Goal: Task Accomplishment & Management: Manage account settings

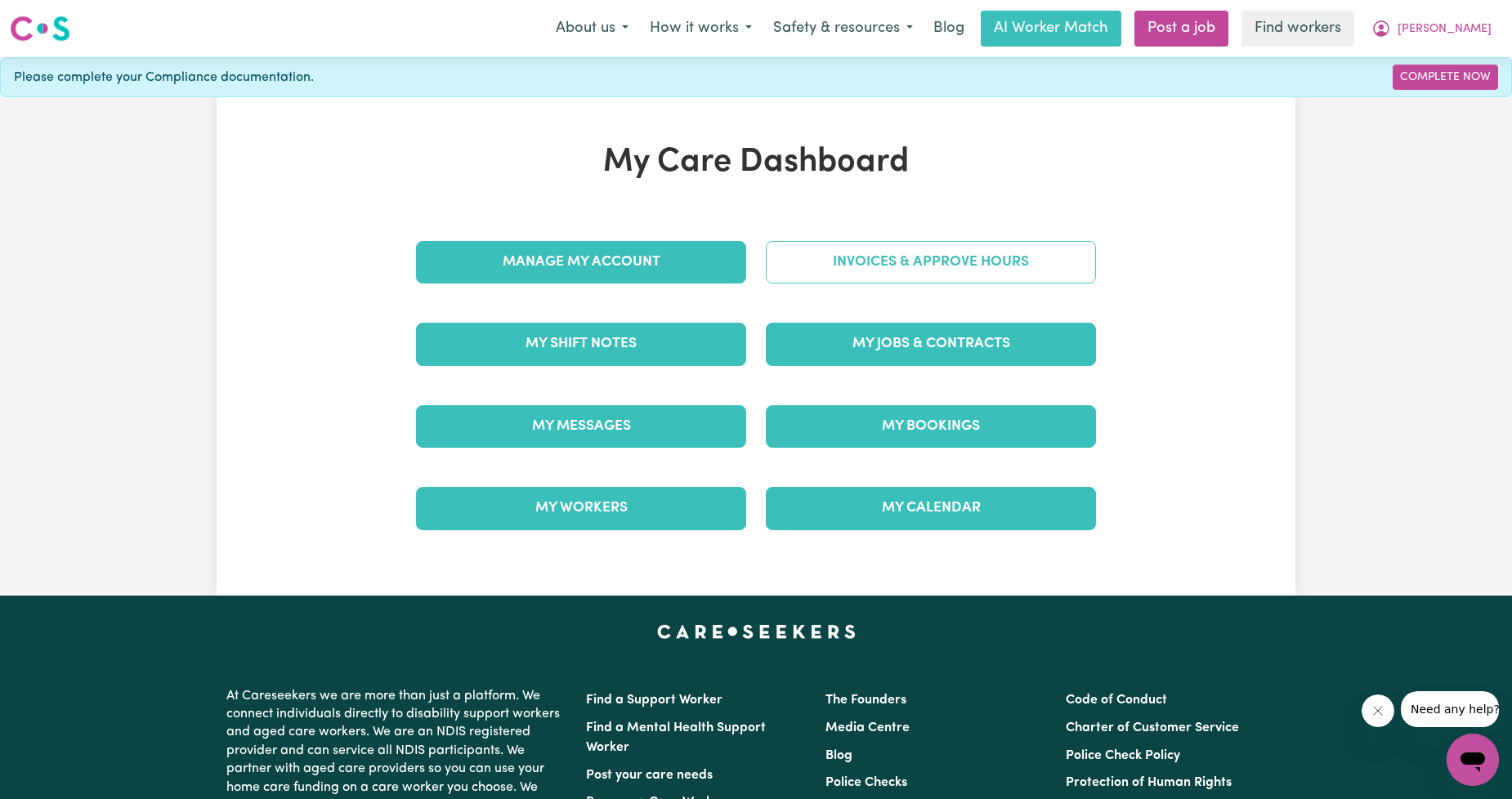
click at [934, 264] on link "Invoices & Approve Hours" at bounding box center [930, 262] width 330 height 42
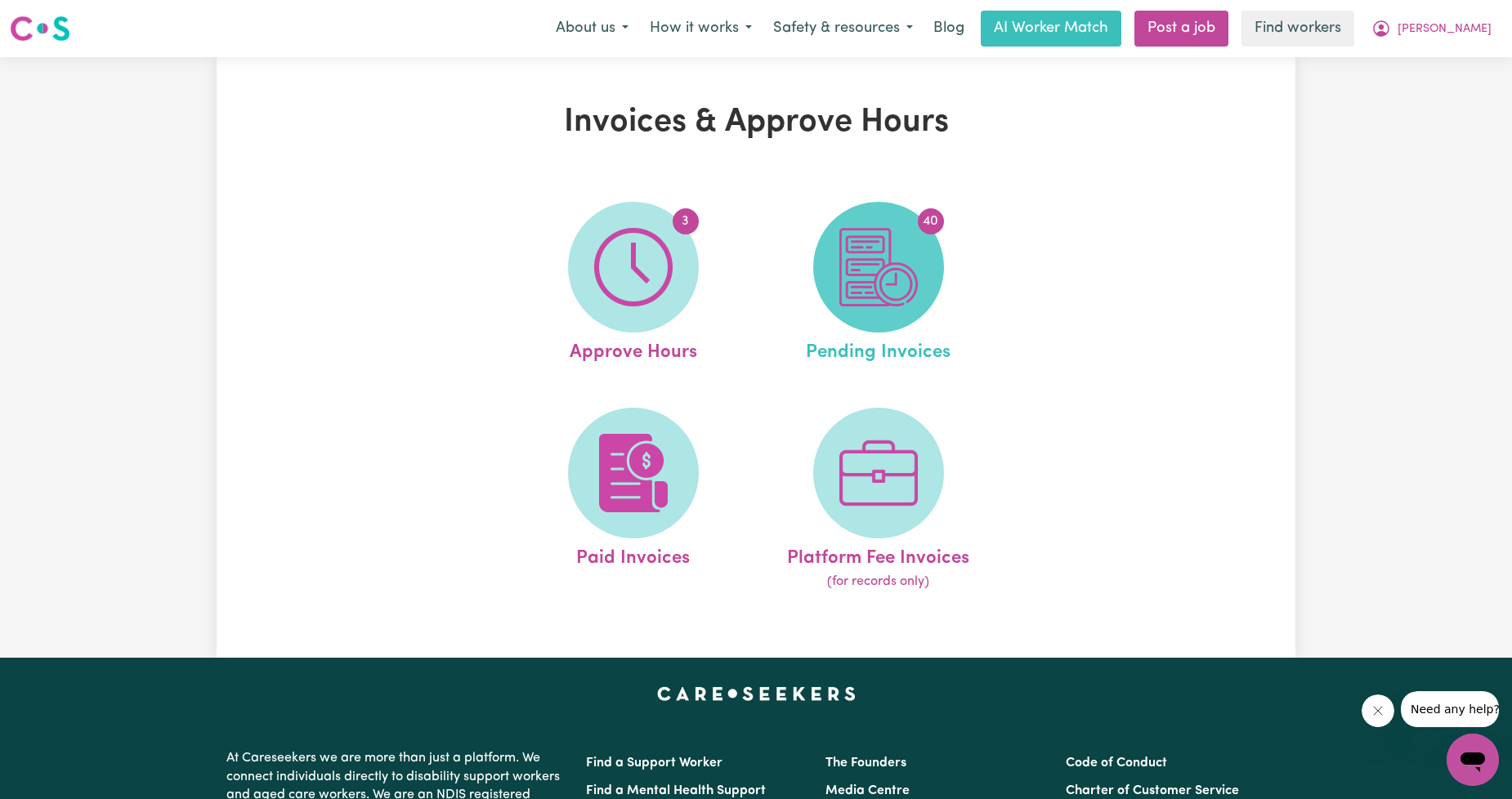
click at [906, 279] on img at bounding box center [878, 267] width 78 height 78
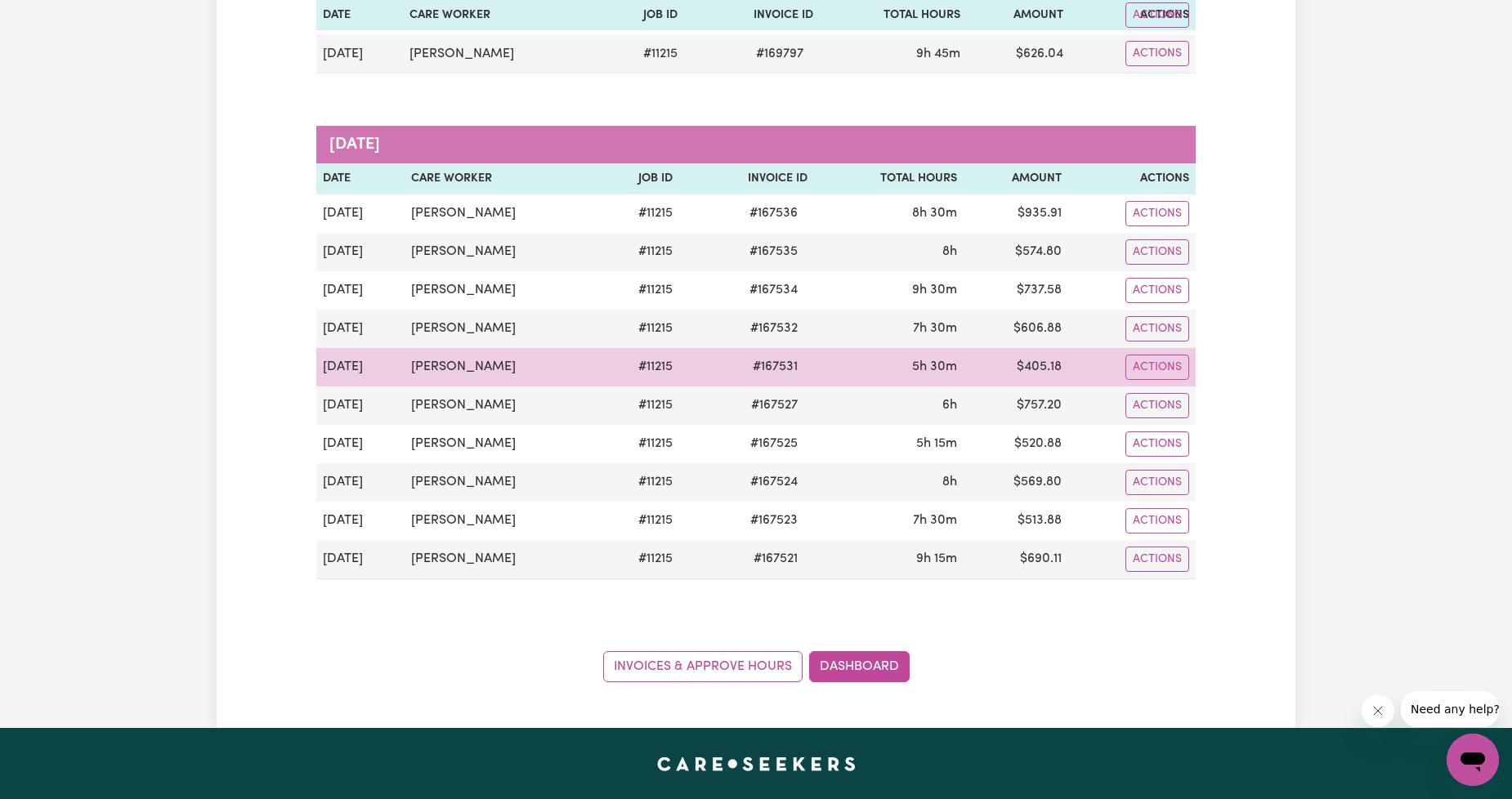
scroll to position [1510, 0]
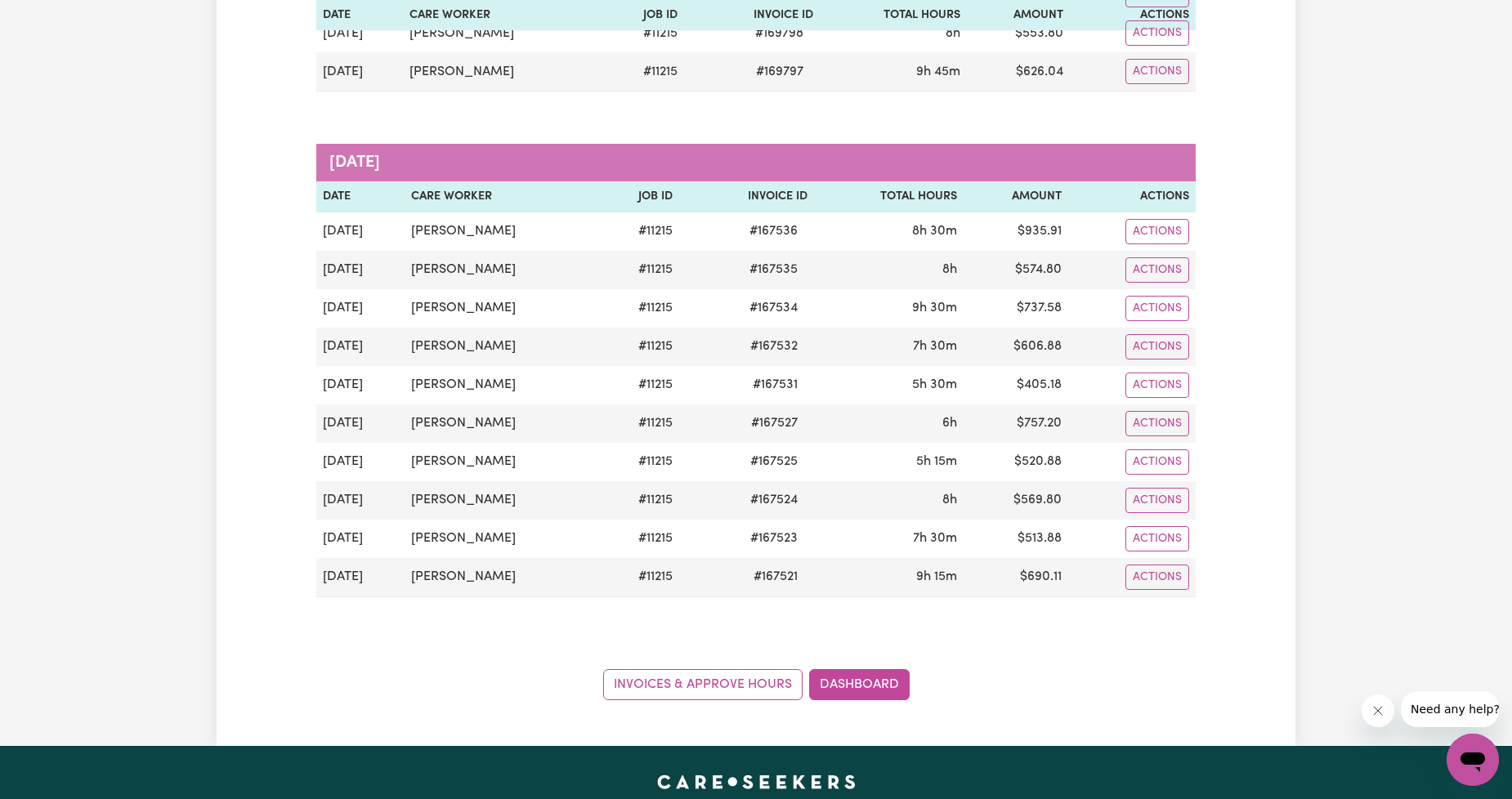
drag, startPoint x: 502, startPoint y: 465, endPoint x: 757, endPoint y: 639, distance: 308.7
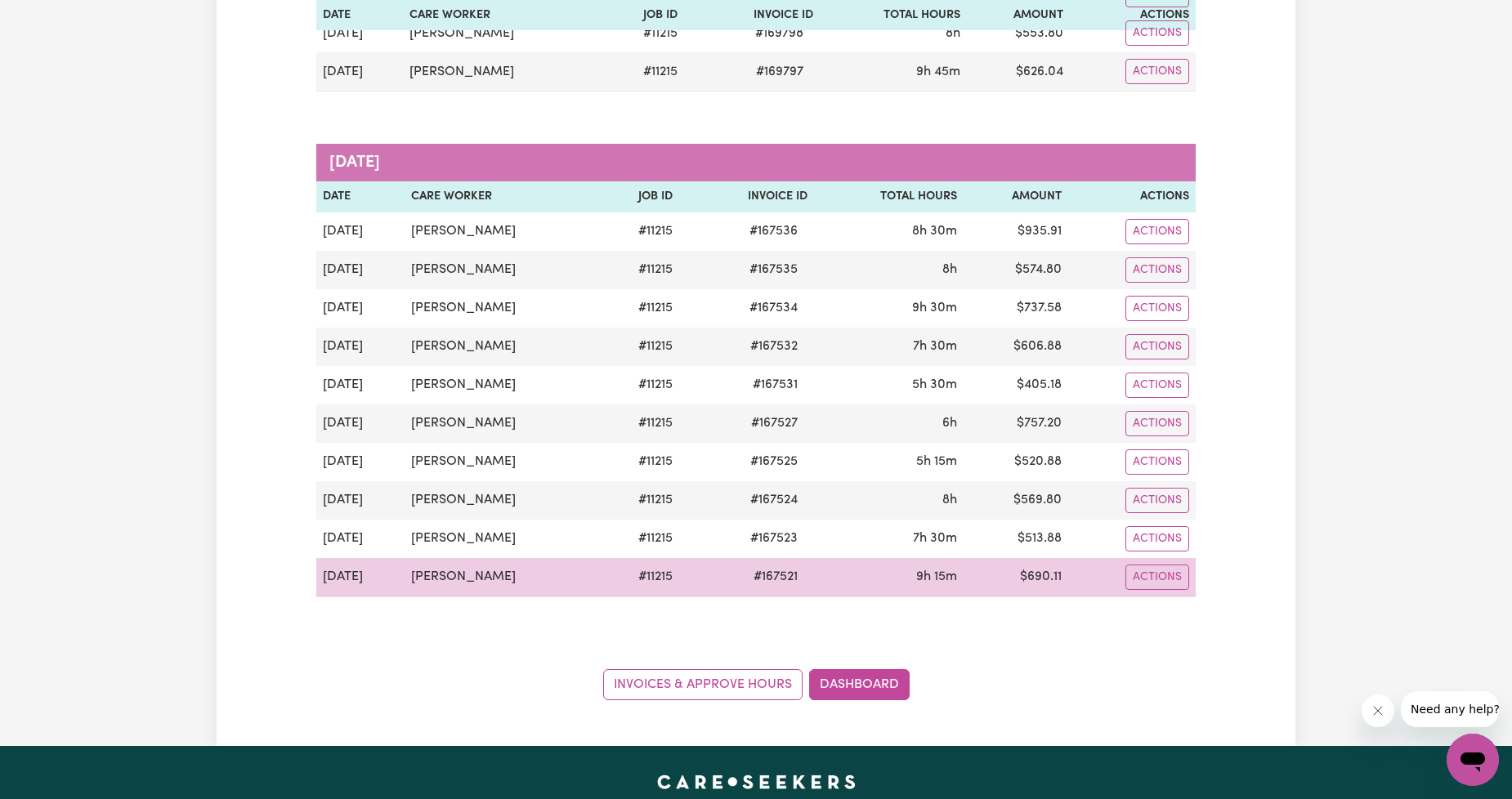
click at [758, 587] on span "# 167521" at bounding box center [775, 577] width 64 height 20
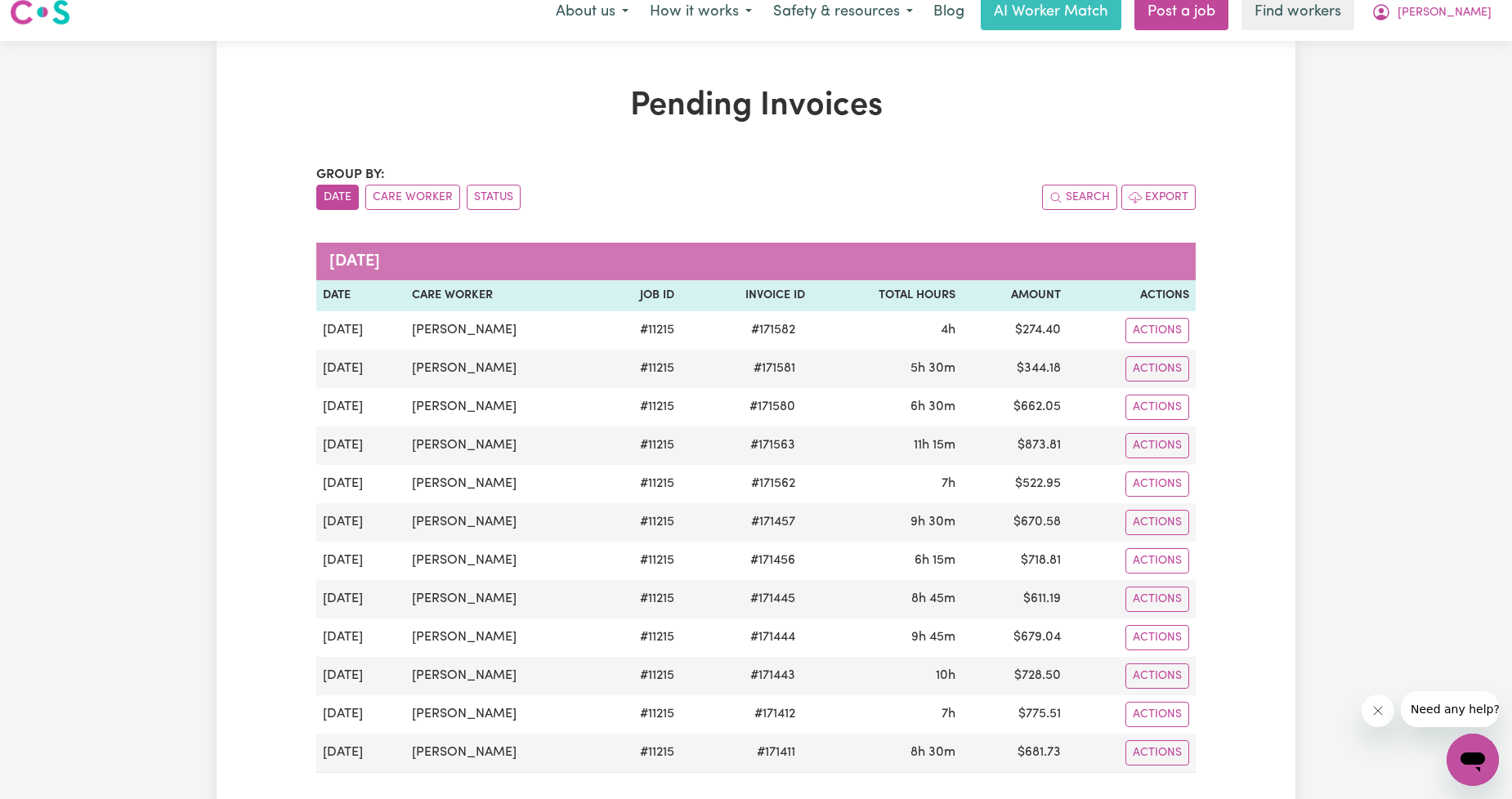
scroll to position [0, 0]
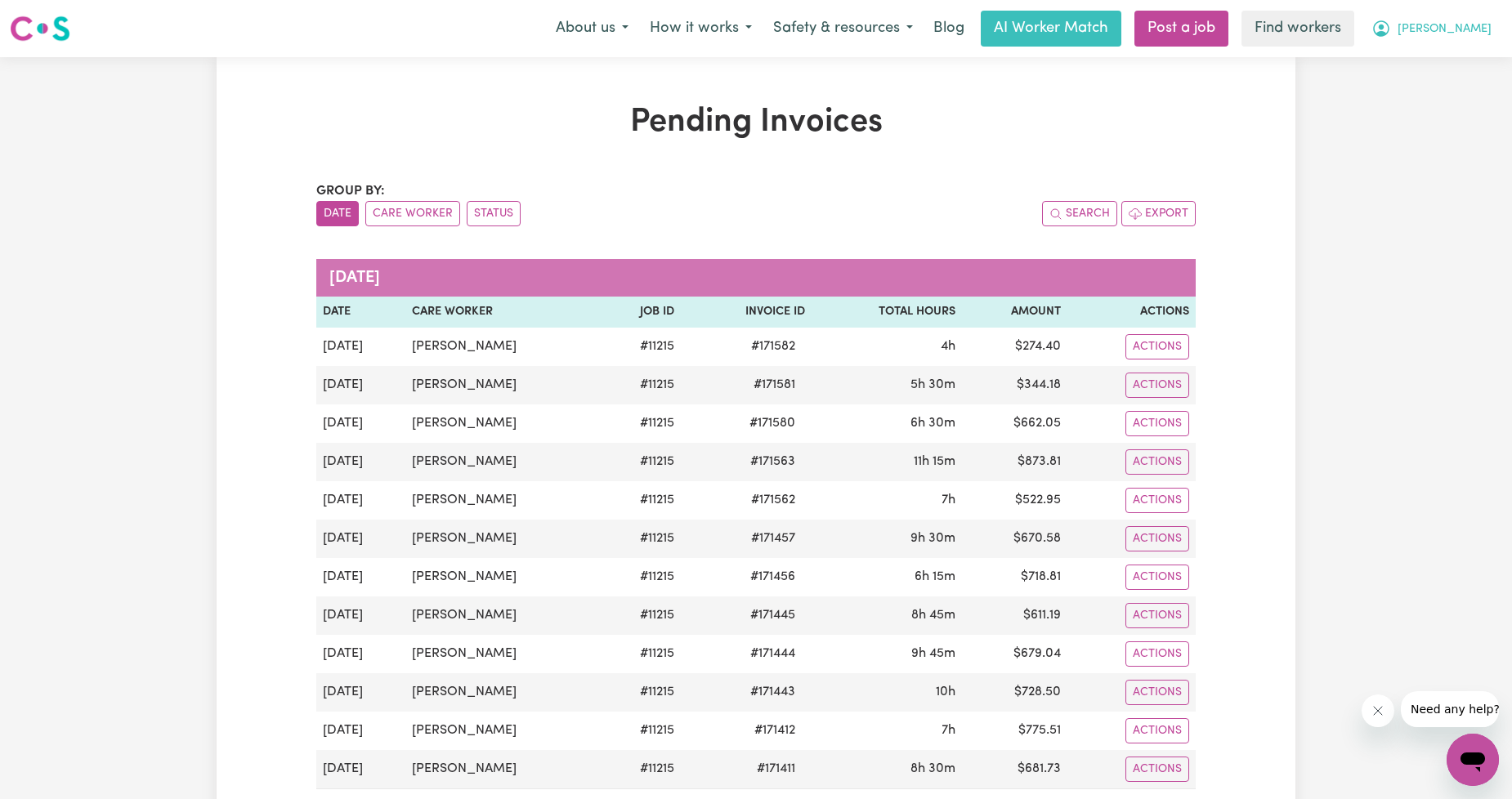
click at [1472, 17] on button "[PERSON_NAME]" at bounding box center [1431, 28] width 141 height 34
click at [1434, 84] on link "Logout" at bounding box center [1436, 93] width 129 height 31
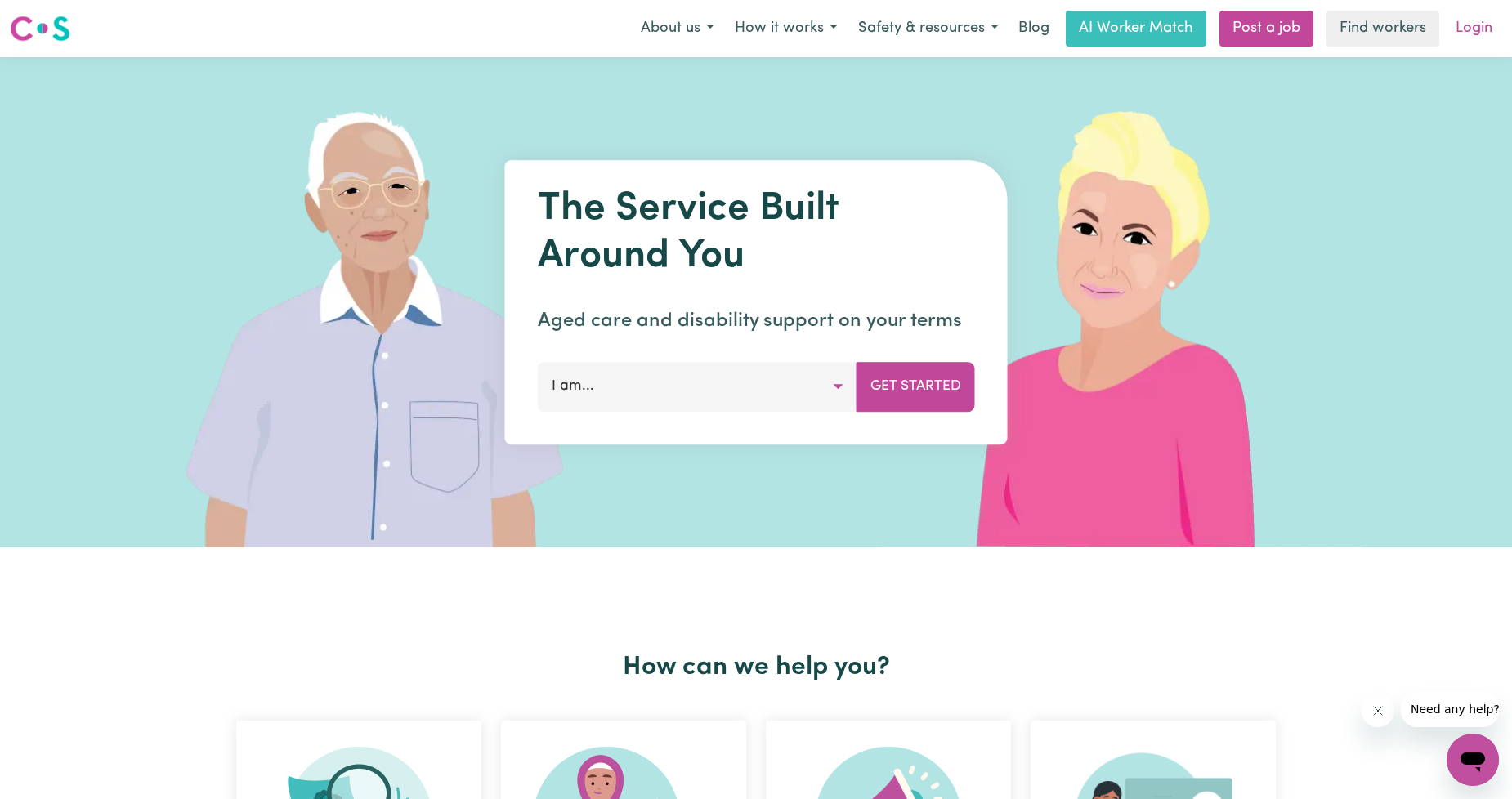
click at [1465, 41] on link "Login" at bounding box center [1474, 29] width 56 height 36
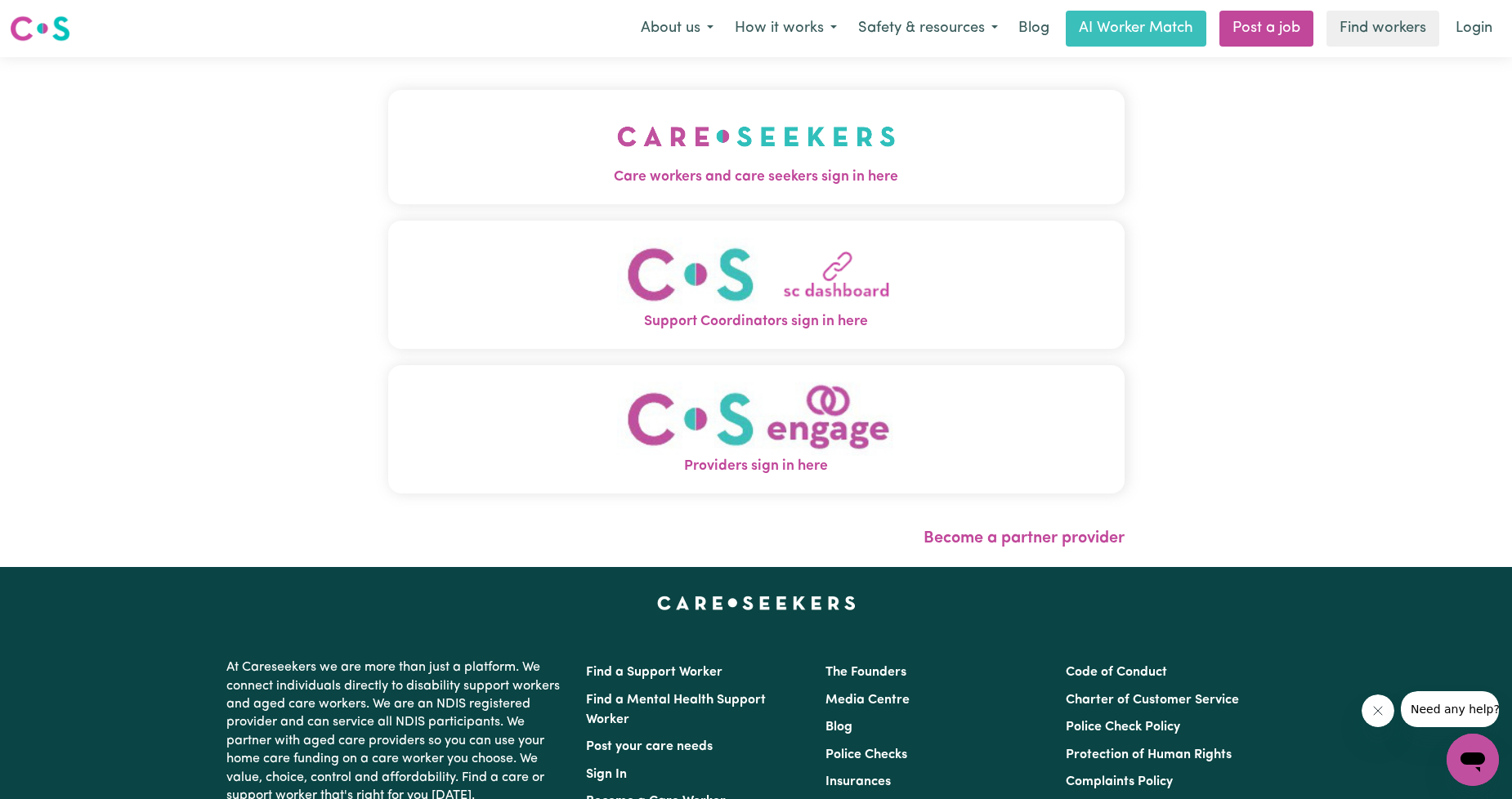
click at [1030, 176] on span "Care workers and care seekers sign in here" at bounding box center [756, 177] width 736 height 21
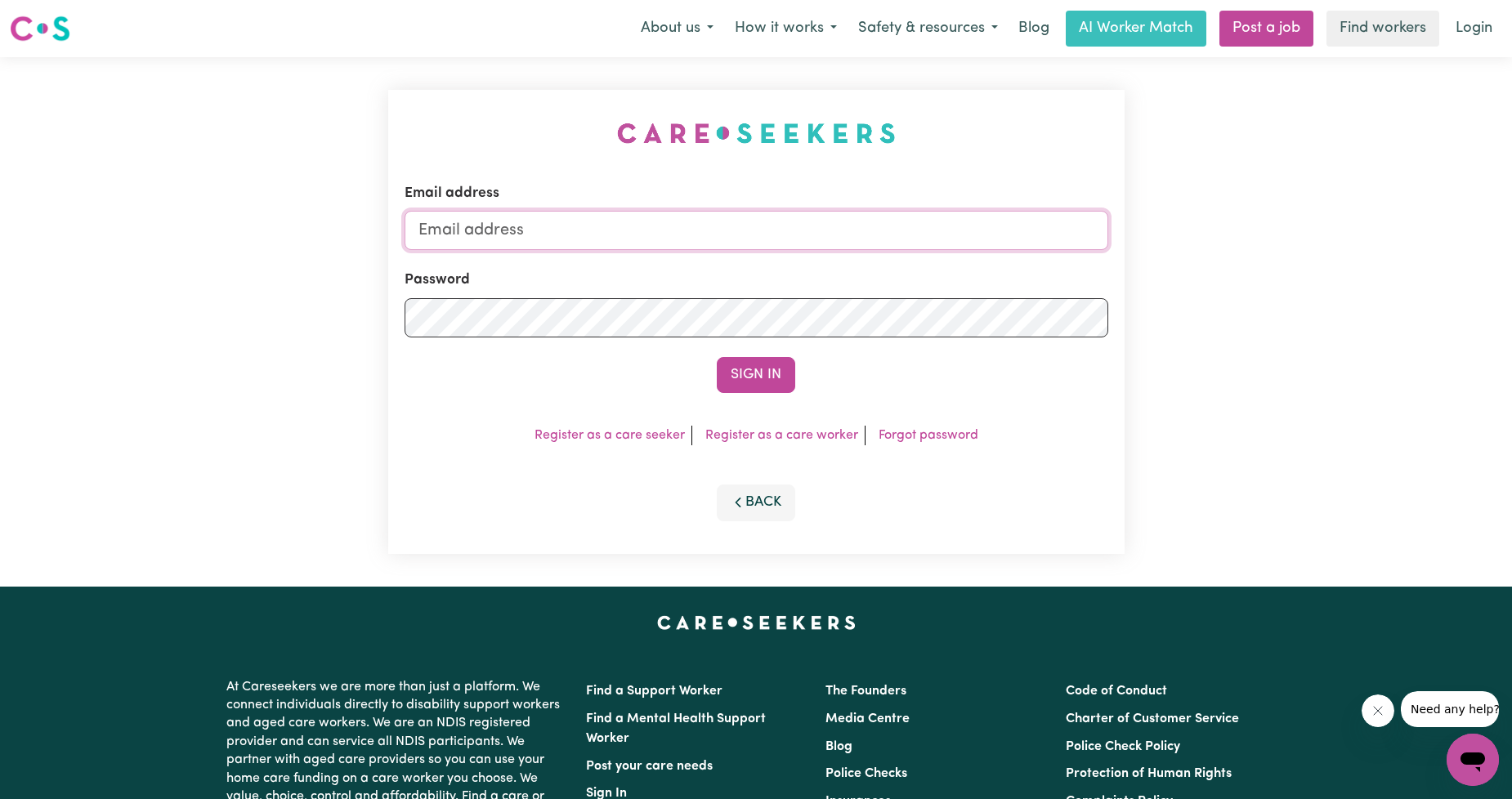
click at [711, 235] on input "Email address" at bounding box center [756, 230] width 703 height 39
drag, startPoint x: 501, startPoint y: 226, endPoint x: 1059, endPoint y: 247, distance: 558.4
click at [1058, 249] on input "[EMAIL_ADDRESS][PERSON_NAME][DOMAIN_NAME]" at bounding box center [756, 230] width 703 height 39
type input "superuser~[EMAIL_ADDRESS][DOMAIN_NAME]"
click at [775, 376] on button "Sign In" at bounding box center [756, 374] width 78 height 36
